Goal: Task Accomplishment & Management: Use online tool/utility

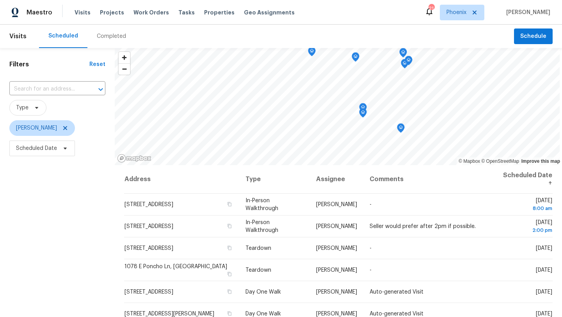
scroll to position [4, 0]
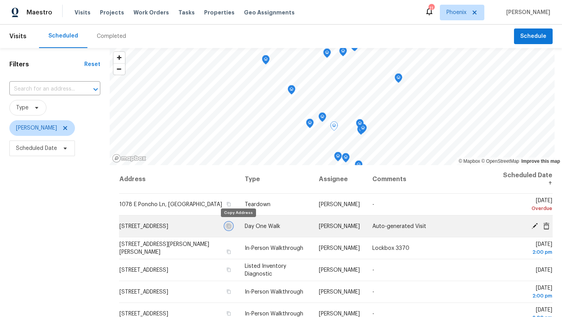
click at [231, 227] on icon "button" at bounding box center [229, 226] width 4 height 4
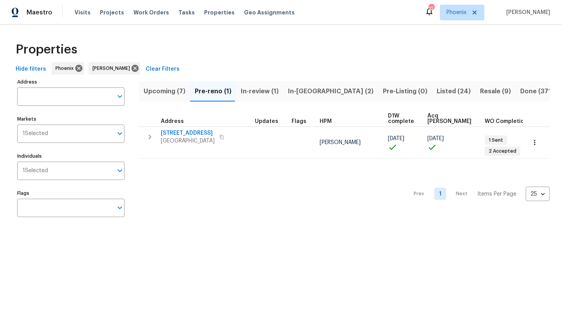
click at [162, 88] on span "Upcoming (7)" at bounding box center [165, 91] width 42 height 11
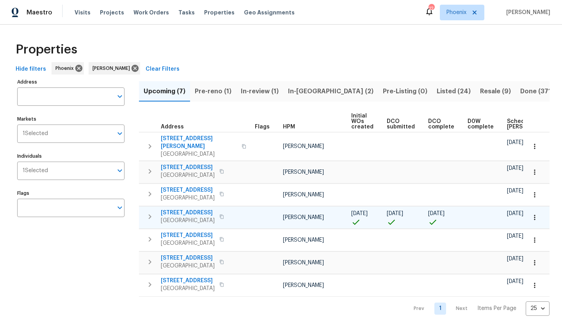
click at [192, 209] on span "21911 S 215th St" at bounding box center [188, 213] width 54 height 8
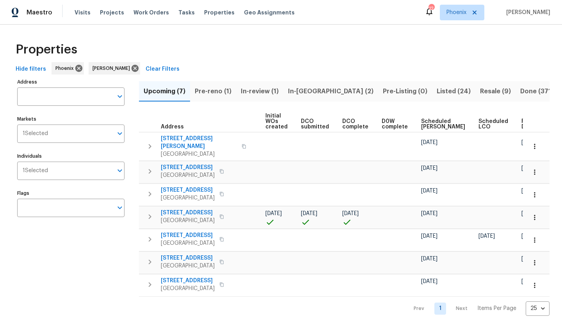
click at [522, 122] on span "Ready Date" at bounding box center [530, 124] width 17 height 11
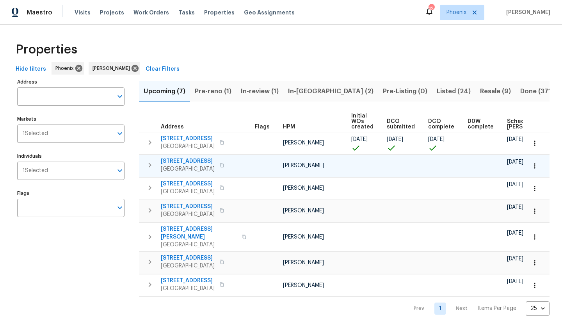
click at [201, 162] on span "[STREET_ADDRESS]" at bounding box center [188, 161] width 54 height 8
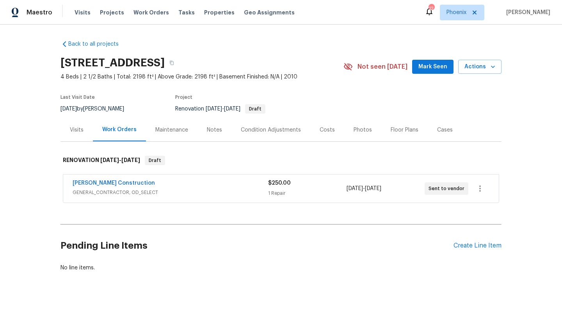
click at [74, 129] on div "Visits" at bounding box center [77, 130] width 14 height 8
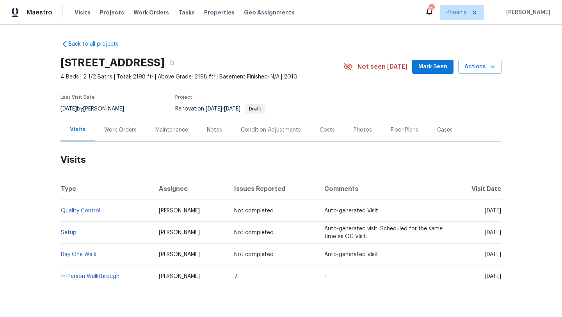
click at [316, 127] on div "Costs" at bounding box center [328, 129] width 34 height 23
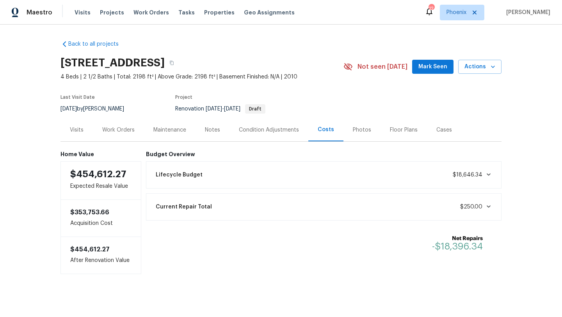
click at [120, 129] on div "Work Orders" at bounding box center [118, 130] width 32 height 8
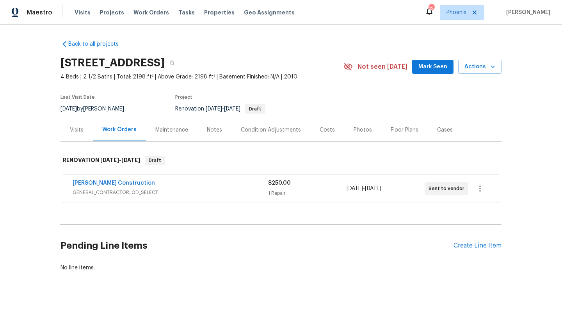
scroll to position [8, 0]
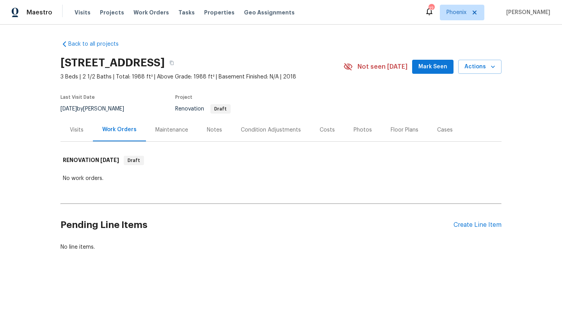
click at [69, 131] on div "Visits" at bounding box center [77, 129] width 32 height 23
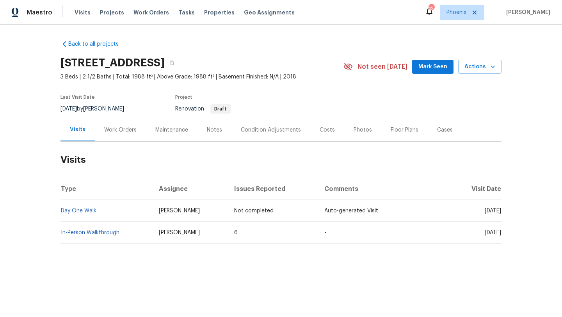
click at [326, 130] on div "Costs" at bounding box center [327, 130] width 15 height 8
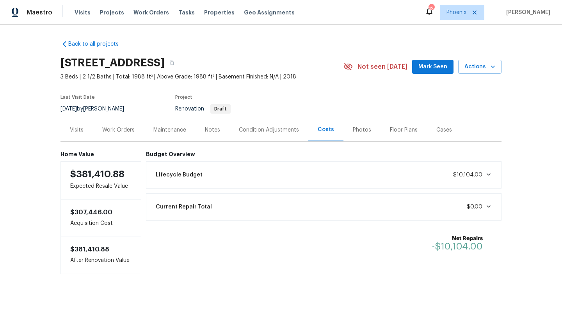
click at [111, 130] on div "Work Orders" at bounding box center [118, 130] width 32 height 8
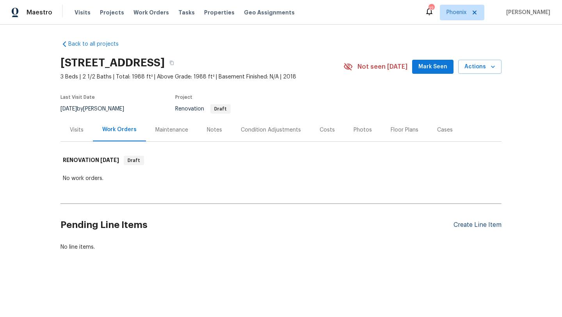
click at [462, 227] on div "Create Line Item" at bounding box center [478, 224] width 48 height 7
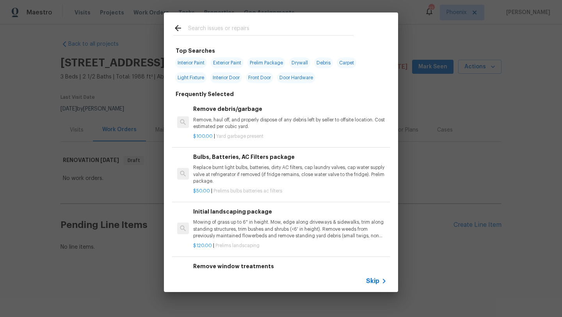
click at [203, 27] on input "text" at bounding box center [271, 29] width 166 height 12
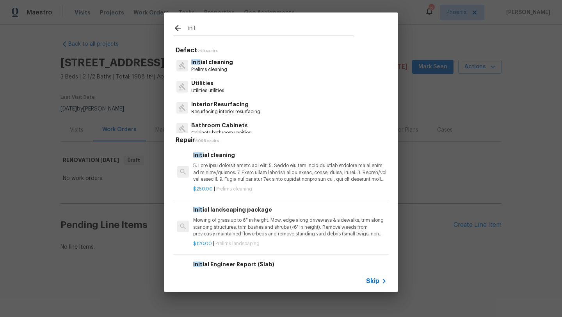
type input "init"
click at [217, 67] on p "Prelims cleaning" at bounding box center [212, 69] width 42 height 7
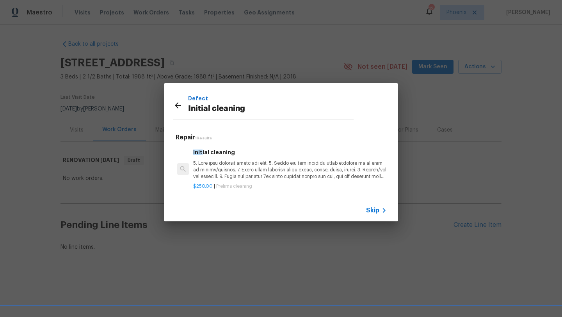
click at [231, 174] on p at bounding box center [290, 170] width 194 height 20
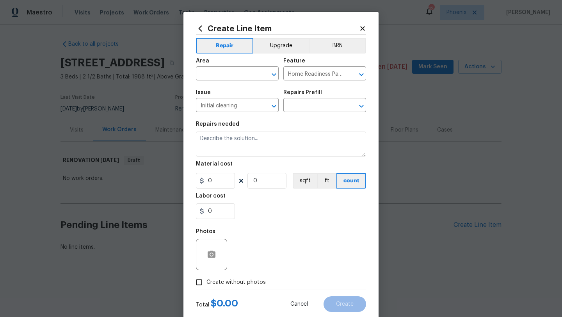
type input "Initial cleaning $250.00"
type textarea "1. Wipe down exterior doors and trim. 2. Clean out all exterior light fixtures …"
type input "250"
type input "1"
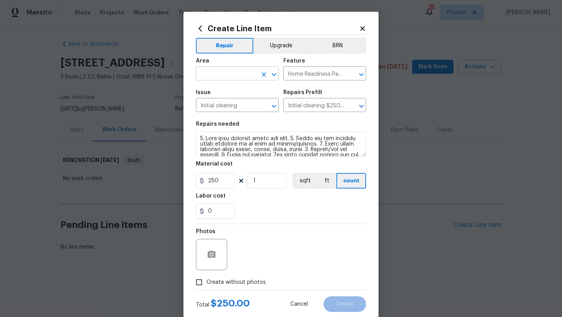
click at [230, 72] on input "text" at bounding box center [226, 74] width 61 height 12
click at [234, 106] on li "Interior Overall" at bounding box center [237, 104] width 83 height 13
type input "Interior Overall"
click at [198, 282] on input "Create without photos" at bounding box center [199, 282] width 15 height 15
checkbox input "true"
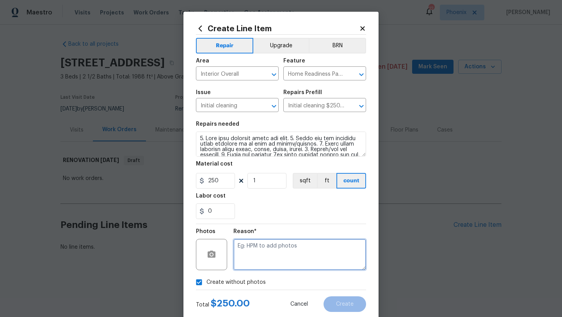
click at [251, 259] on textarea at bounding box center [300, 254] width 133 height 31
type textarea "Initial"
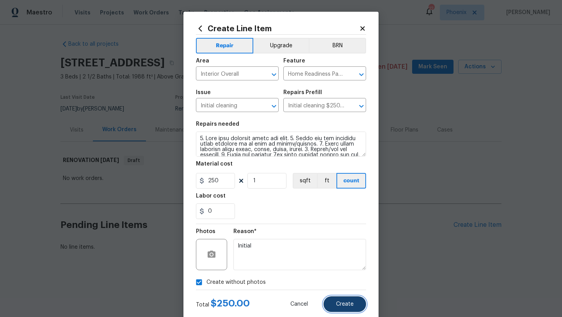
click at [347, 306] on span "Create" at bounding box center [345, 305] width 18 height 6
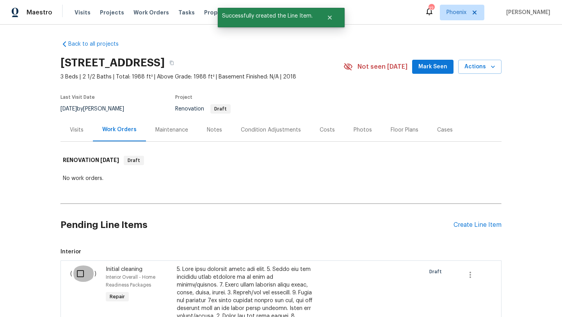
click at [82, 274] on input "checkbox" at bounding box center [83, 274] width 22 height 16
checkbox input "true"
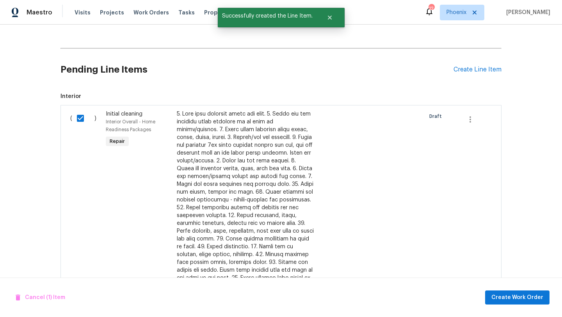
scroll to position [181, 0]
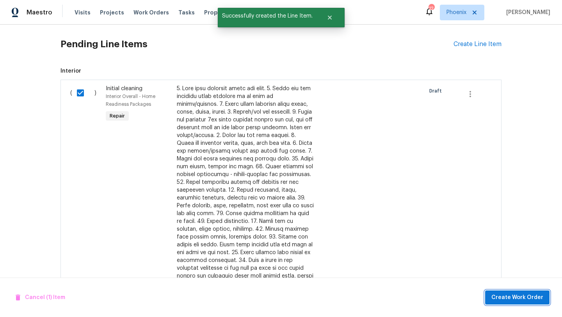
click at [513, 295] on span "Create Work Order" at bounding box center [518, 298] width 52 height 10
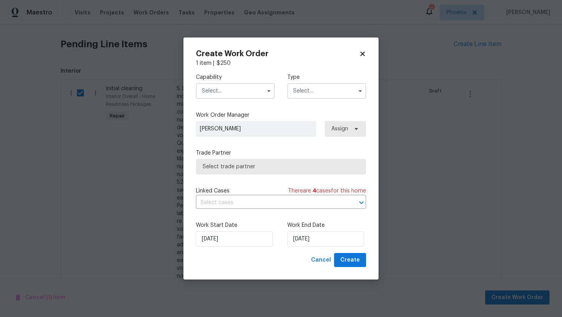
click at [235, 91] on input "text" at bounding box center [235, 91] width 79 height 16
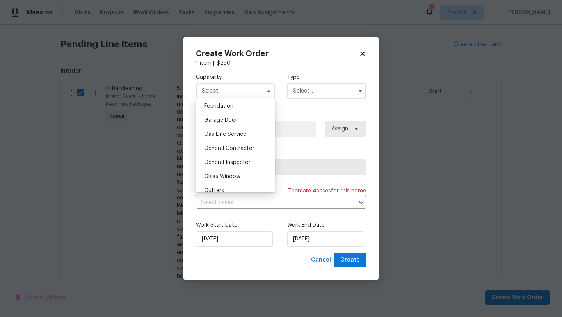
scroll to position [335, 0]
click at [235, 145] on span "General Contractor" at bounding box center [229, 145] width 50 height 5
type input "General Contractor"
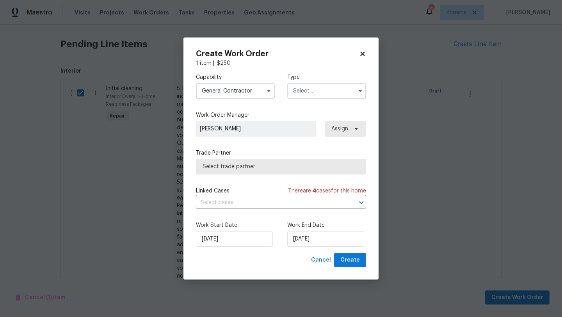
click at [305, 91] on input "text" at bounding box center [326, 91] width 79 height 16
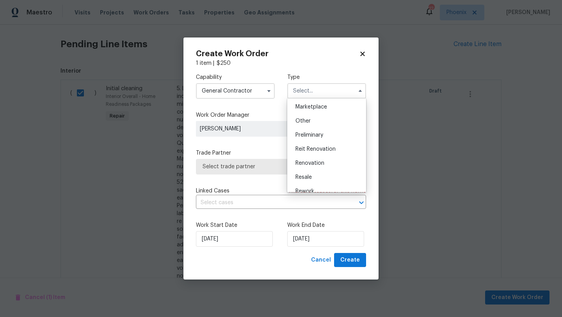
scroll to position [144, 0]
click at [310, 159] on span "Renovation" at bounding box center [310, 159] width 29 height 5
type input "Renovation"
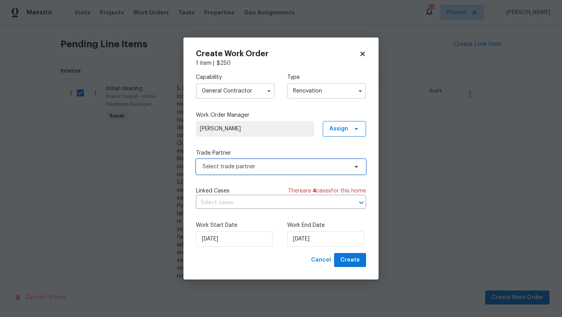
click at [255, 169] on span "Select trade partner" at bounding box center [276, 167] width 146 height 8
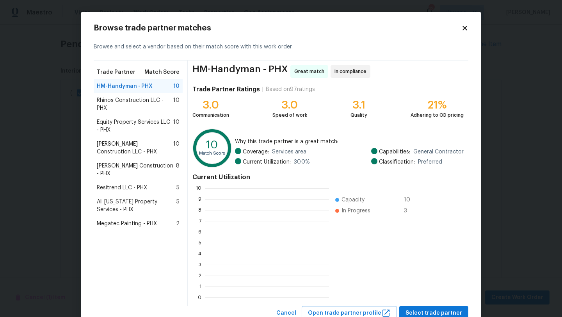
scroll to position [109, 124]
click at [135, 166] on span "Strasser Construction - PHX" at bounding box center [136, 170] width 79 height 16
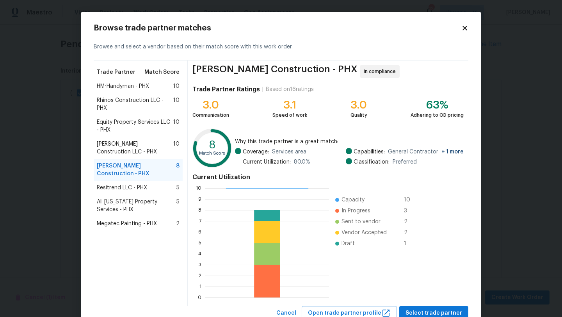
scroll to position [27, 0]
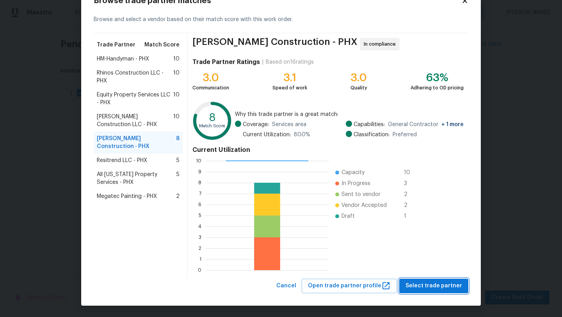
click at [428, 284] on span "Select trade partner" at bounding box center [434, 286] width 57 height 10
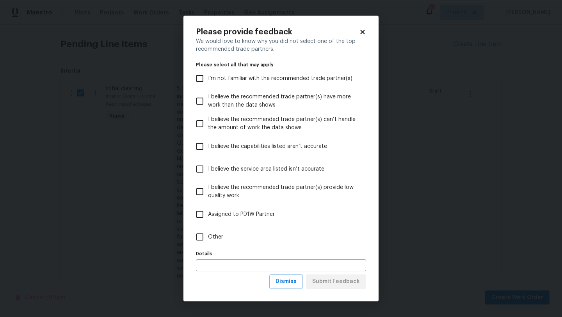
scroll to position [0, 0]
click at [297, 283] on span "Dismiss" at bounding box center [286, 282] width 21 height 10
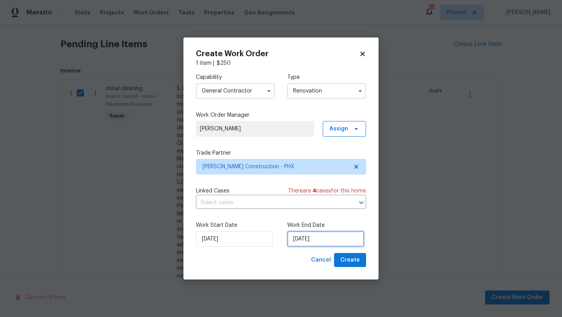
click at [306, 242] on input "8/25/2025" at bounding box center [325, 239] width 77 height 16
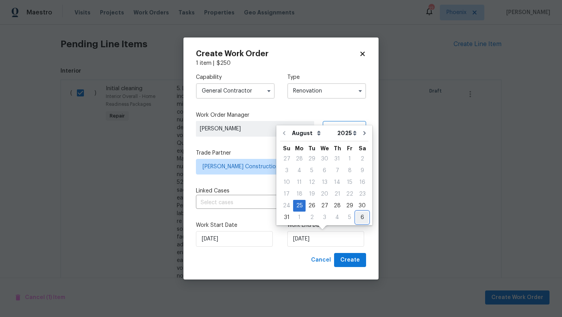
click at [357, 219] on div "6" at bounding box center [362, 217] width 12 height 11
type input "9/6/2025"
select select "8"
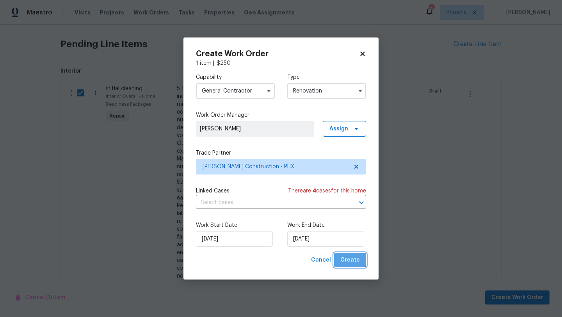
click at [350, 258] on span "Create" at bounding box center [351, 260] width 20 height 10
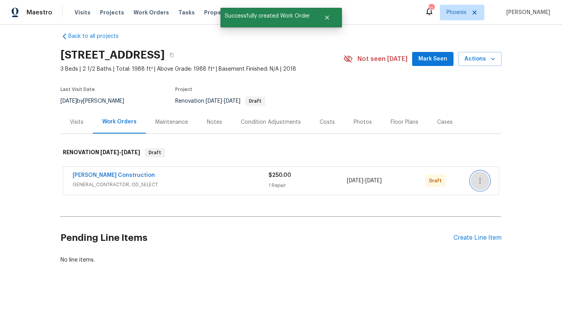
click at [478, 178] on icon "button" at bounding box center [480, 180] width 9 height 9
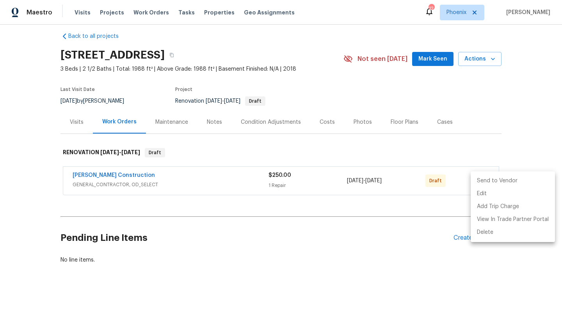
click at [507, 184] on li "Send to Vendor" at bounding box center [513, 181] width 84 height 13
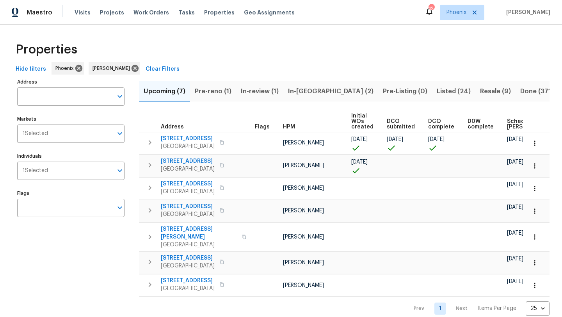
click at [480, 91] on span "Resale (9)" at bounding box center [495, 91] width 31 height 11
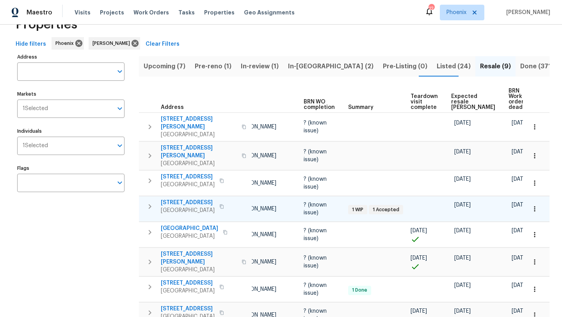
scroll to position [78, 0]
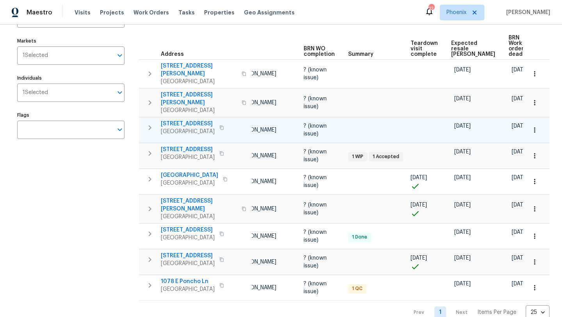
click at [208, 120] on span "21262 E Cherrywood Dr" at bounding box center [188, 124] width 54 height 8
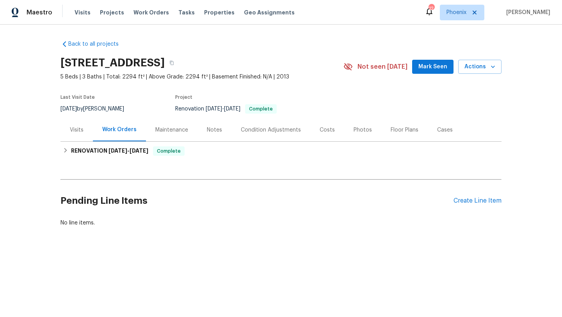
click at [359, 130] on div "Photos" at bounding box center [363, 130] width 18 height 8
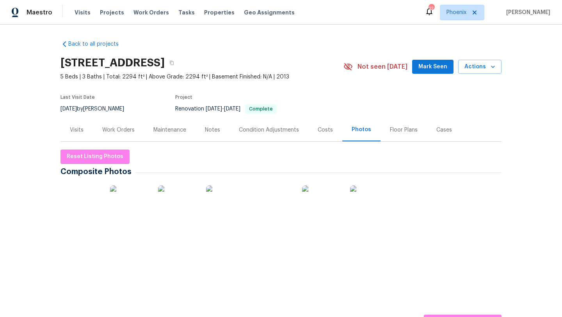
scroll to position [42, 0]
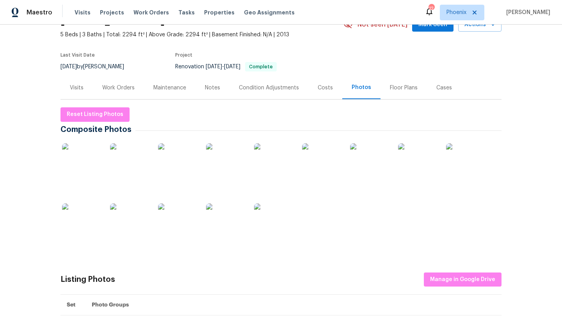
click at [80, 159] on img at bounding box center [81, 162] width 39 height 39
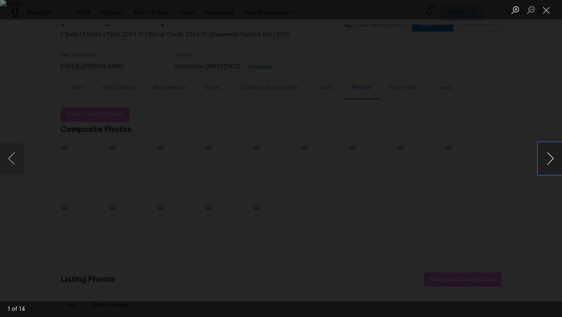
click at [552, 160] on button "Next image" at bounding box center [550, 158] width 23 height 31
click at [547, 13] on button "Close lightbox" at bounding box center [547, 10] width 16 height 14
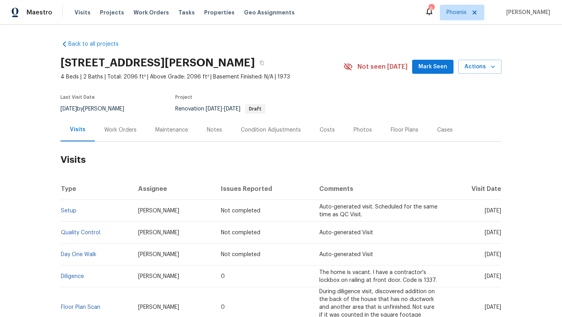
scroll to position [64, 0]
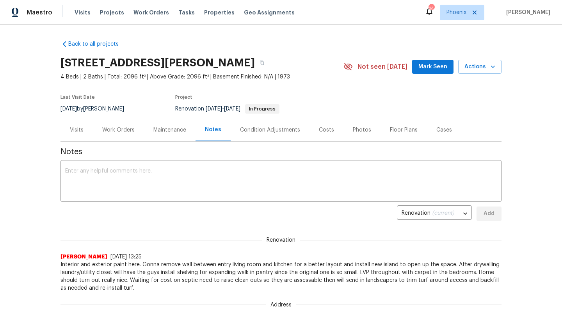
click at [321, 126] on div "Costs" at bounding box center [326, 130] width 15 height 8
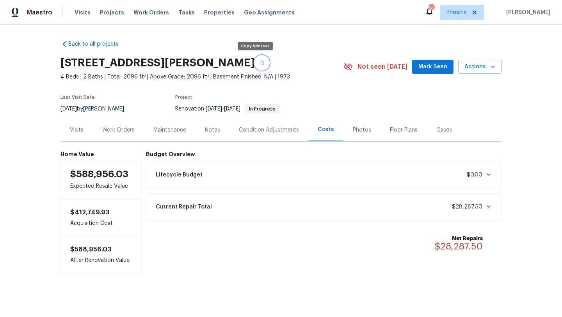
click at [260, 61] on icon "button" at bounding box center [262, 63] width 5 height 5
click at [218, 124] on div "Notes" at bounding box center [213, 129] width 34 height 23
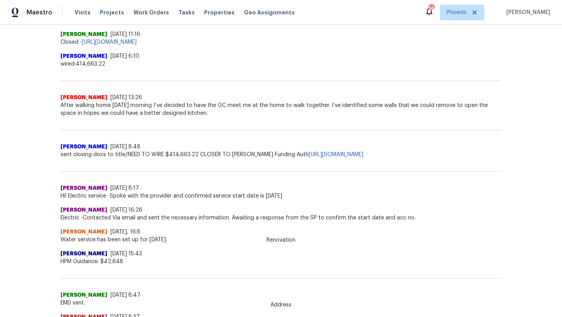
scroll to position [310, 0]
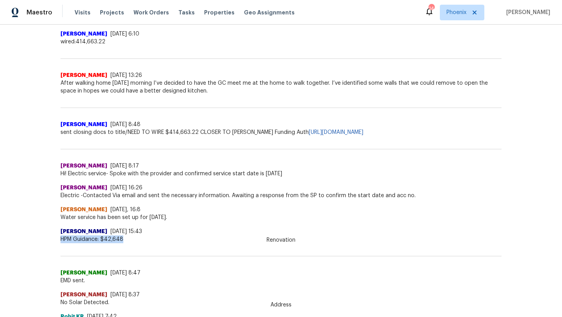
drag, startPoint x: 61, startPoint y: 238, endPoint x: 123, endPoint y: 238, distance: 62.1
click at [123, 238] on span "HPM Guidance: $42,648" at bounding box center [281, 240] width 441 height 8
copy span "HPM Guidance: $42,648"
